Goal: Information Seeking & Learning: Learn about a topic

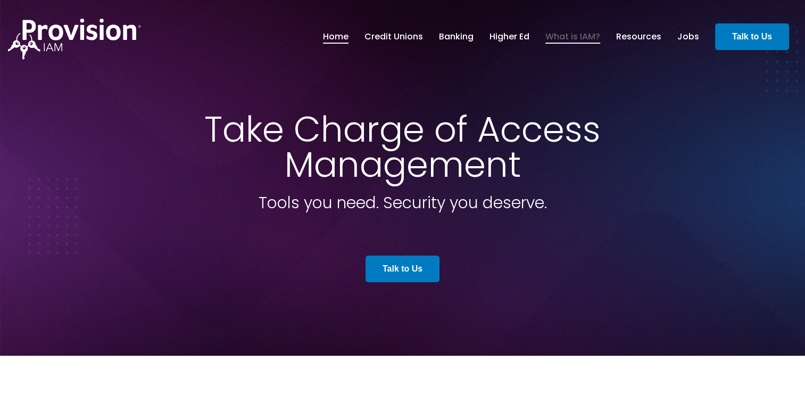
click at [570, 37] on link "What is IAM?" at bounding box center [572, 37] width 55 height 18
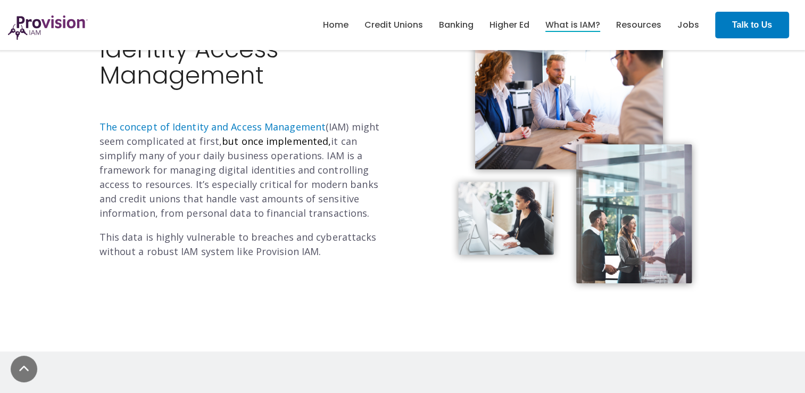
scroll to position [2, 0]
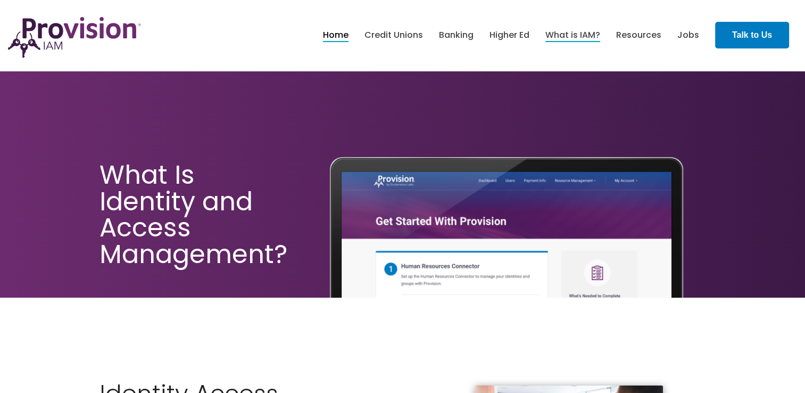
click at [338, 35] on link "Home" at bounding box center [336, 35] width 26 height 18
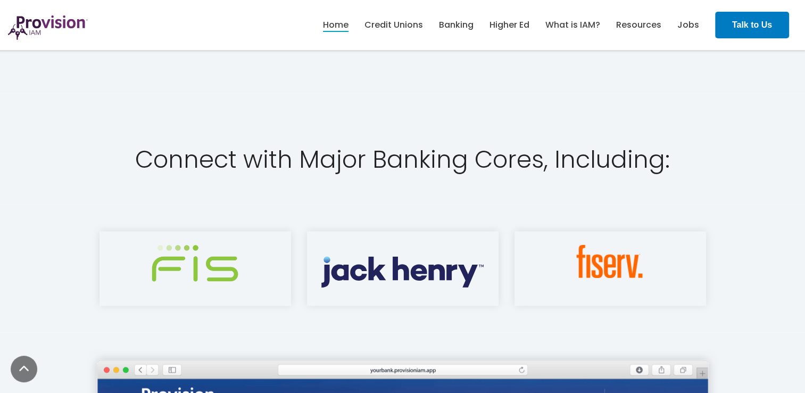
scroll to position [1414, 0]
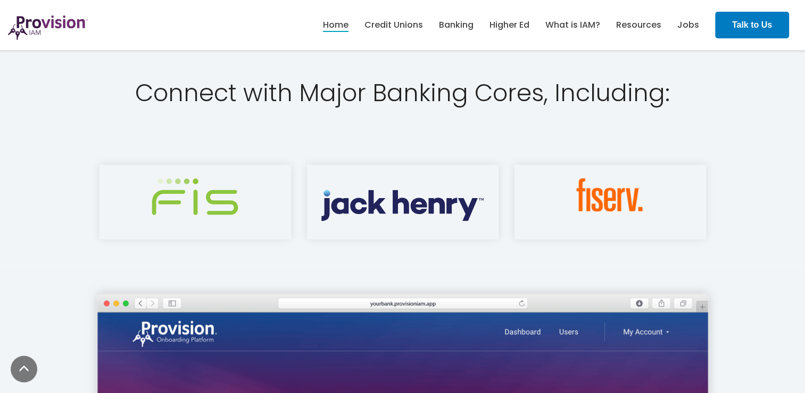
click at [594, 214] on div at bounding box center [611, 201] width 192 height 75
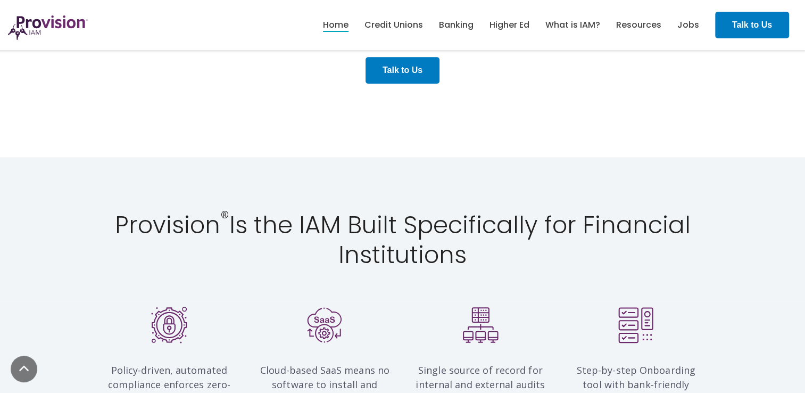
scroll to position [573, 0]
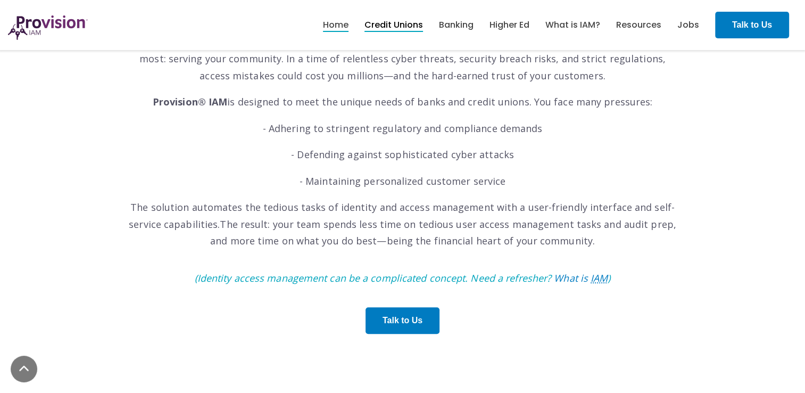
click at [377, 21] on link "Credit Unions" at bounding box center [394, 25] width 59 height 18
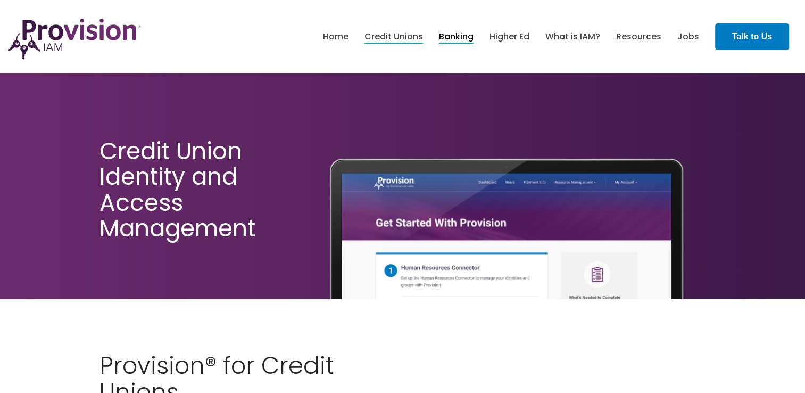
click at [457, 37] on link "Banking" at bounding box center [456, 37] width 35 height 18
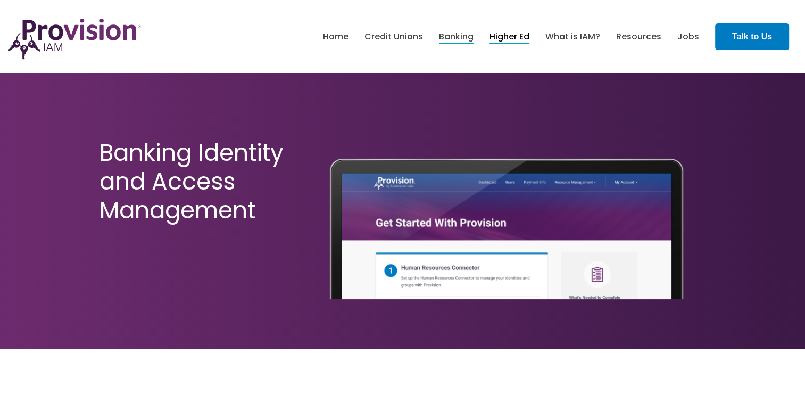
click at [495, 40] on link "Higher Ed" at bounding box center [510, 37] width 40 height 18
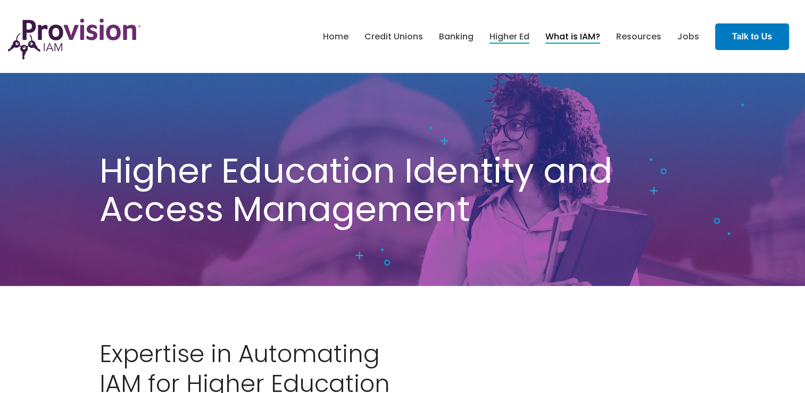
click at [562, 39] on link "What is IAM?" at bounding box center [572, 37] width 55 height 18
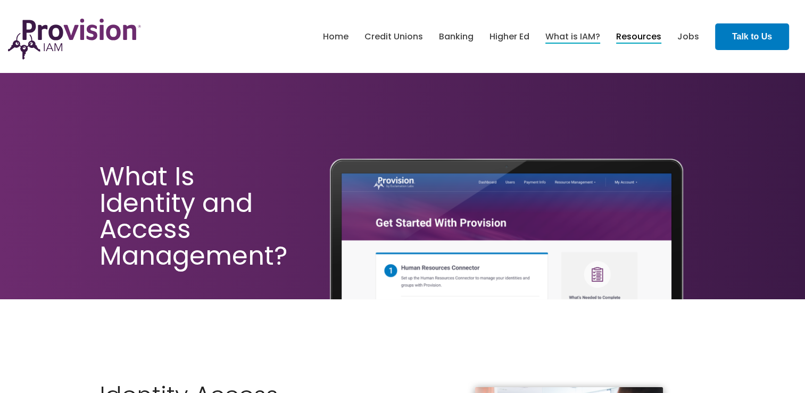
click at [651, 39] on link "Resources" at bounding box center [638, 37] width 45 height 18
click at [685, 39] on link "Jobs" at bounding box center [688, 37] width 22 height 18
